Goal: Task Accomplishment & Management: Manage account settings

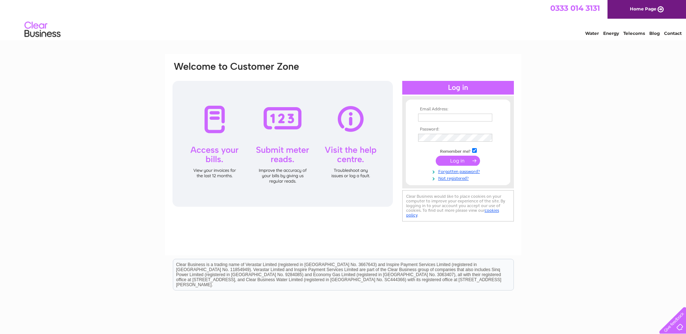
type input "[EMAIL_ADDRESS][DOMAIN_NAME]"
click at [535, 63] on div "Email Address: accounts@a1job.co.uk Password:" at bounding box center [343, 216] width 686 height 325
click at [451, 161] on input "submit" at bounding box center [458, 161] width 44 height 10
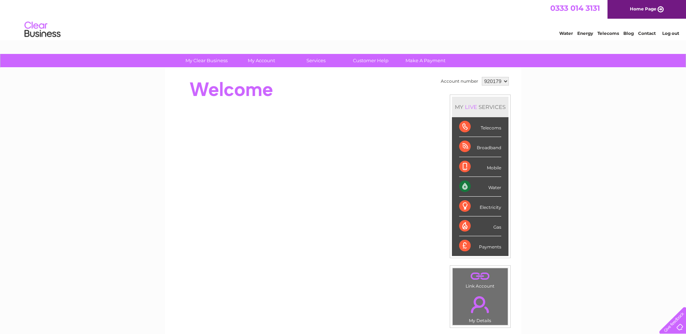
scroll to position [130, 0]
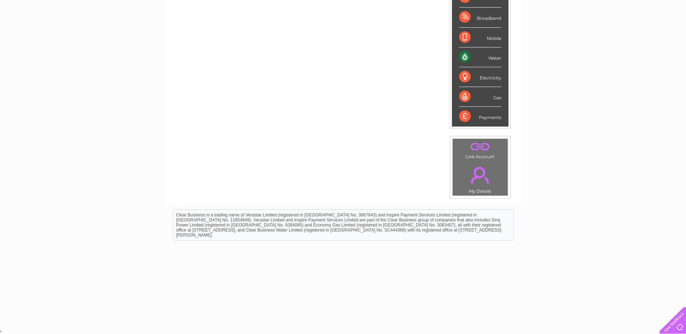
click at [479, 177] on link "." at bounding box center [479, 175] width 51 height 25
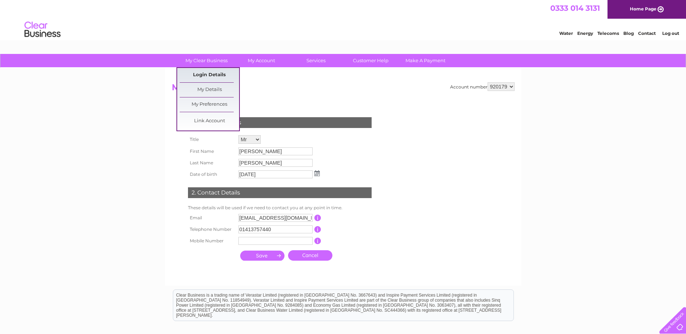
click at [207, 76] on link "Login Details" at bounding box center [209, 75] width 59 height 14
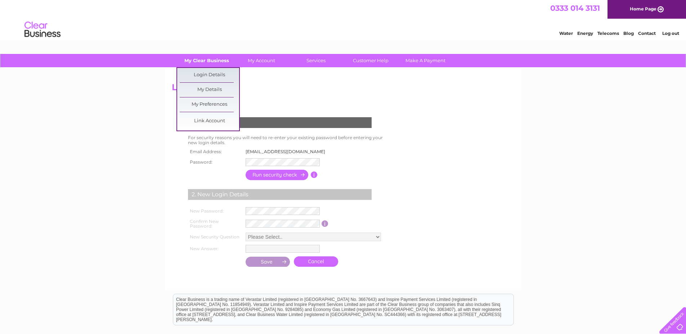
click at [206, 64] on link "My Clear Business" at bounding box center [206, 60] width 59 height 13
click at [203, 87] on link "My Details" at bounding box center [209, 90] width 59 height 14
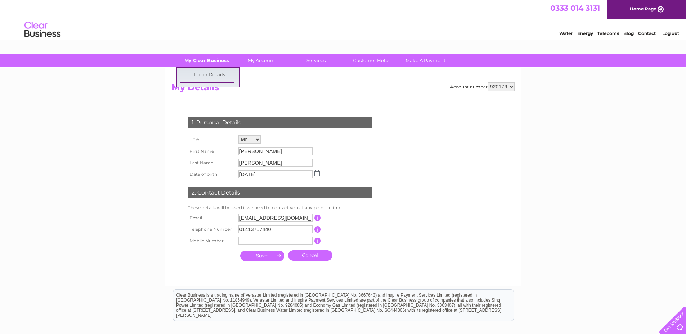
click at [204, 64] on link "My Clear Business" at bounding box center [206, 60] width 59 height 13
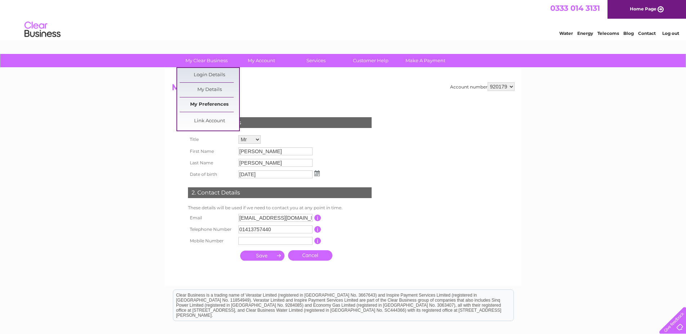
click at [204, 103] on link "My Preferences" at bounding box center [209, 105] width 59 height 14
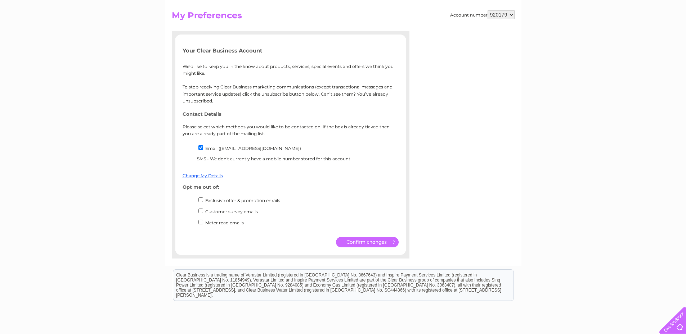
scroll to position [36, 0]
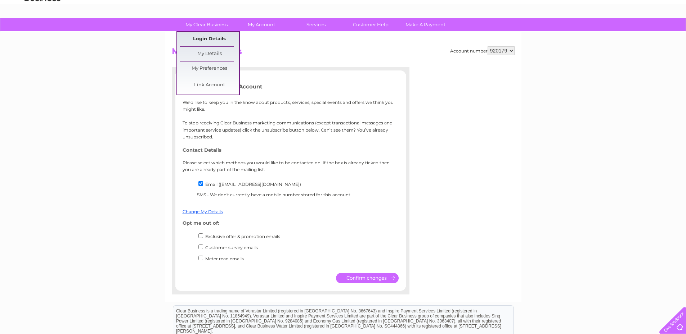
click at [209, 41] on link "Login Details" at bounding box center [209, 39] width 59 height 14
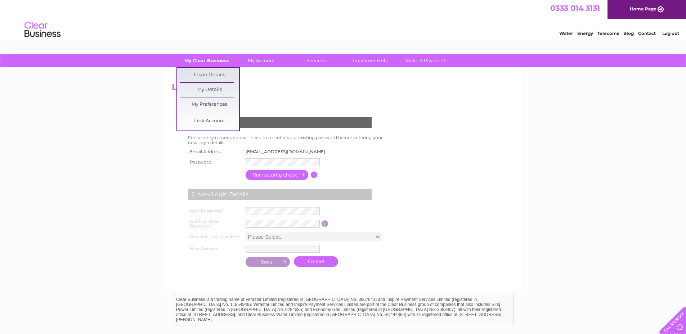
click at [212, 59] on link "My Clear Business" at bounding box center [206, 60] width 59 height 13
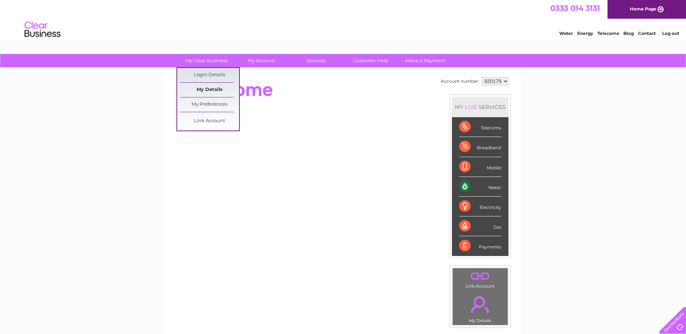
click at [209, 90] on link "My Details" at bounding box center [209, 90] width 59 height 14
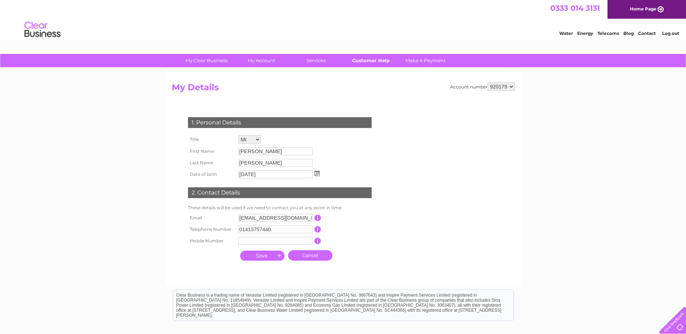
click at [383, 57] on link "Customer Help" at bounding box center [370, 60] width 59 height 13
